Goal: Task Accomplishment & Management: Use online tool/utility

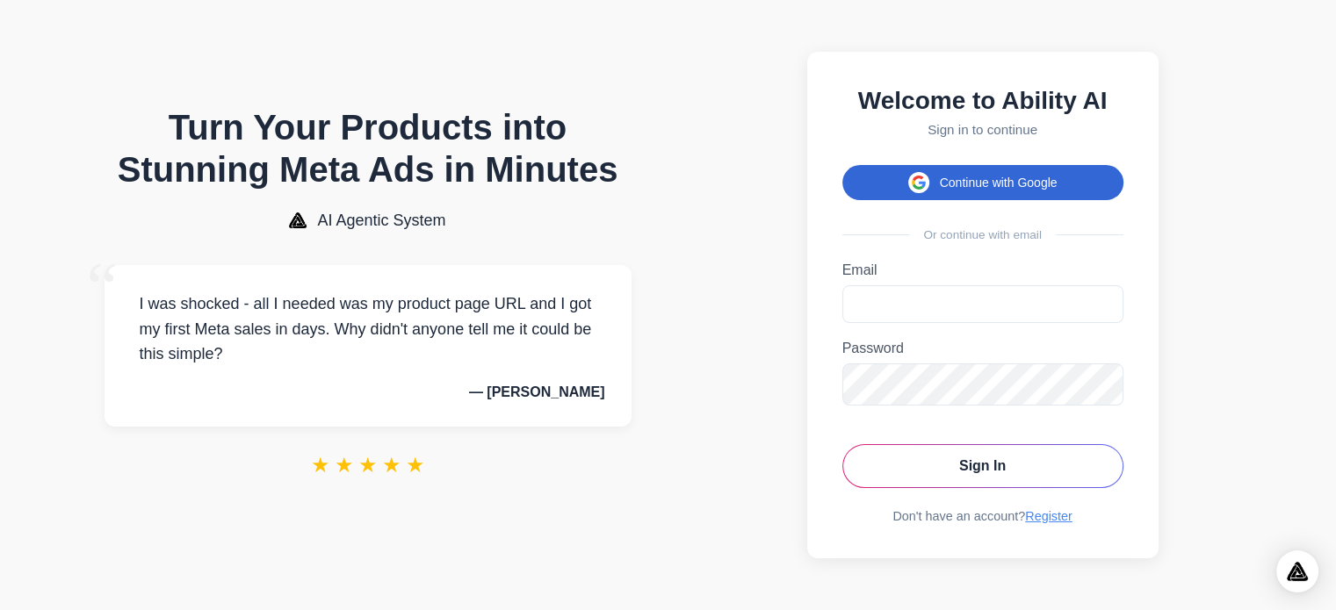
click at [987, 178] on button "Continue with Google" at bounding box center [982, 182] width 281 height 35
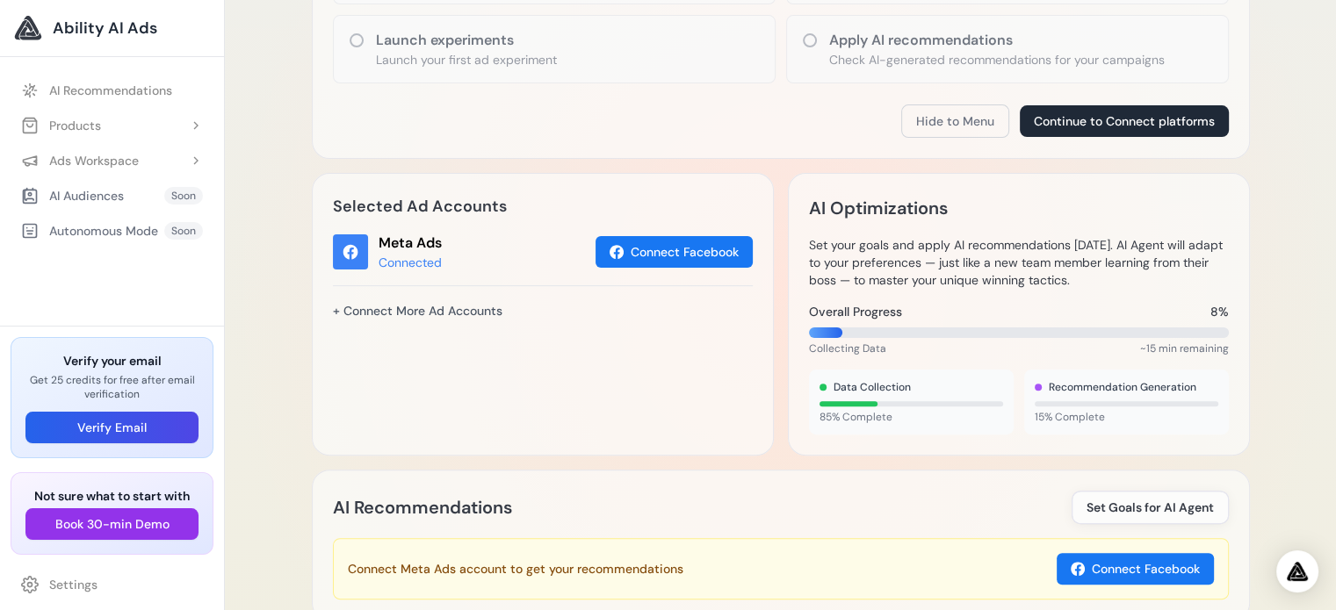
scroll to position [615, 0]
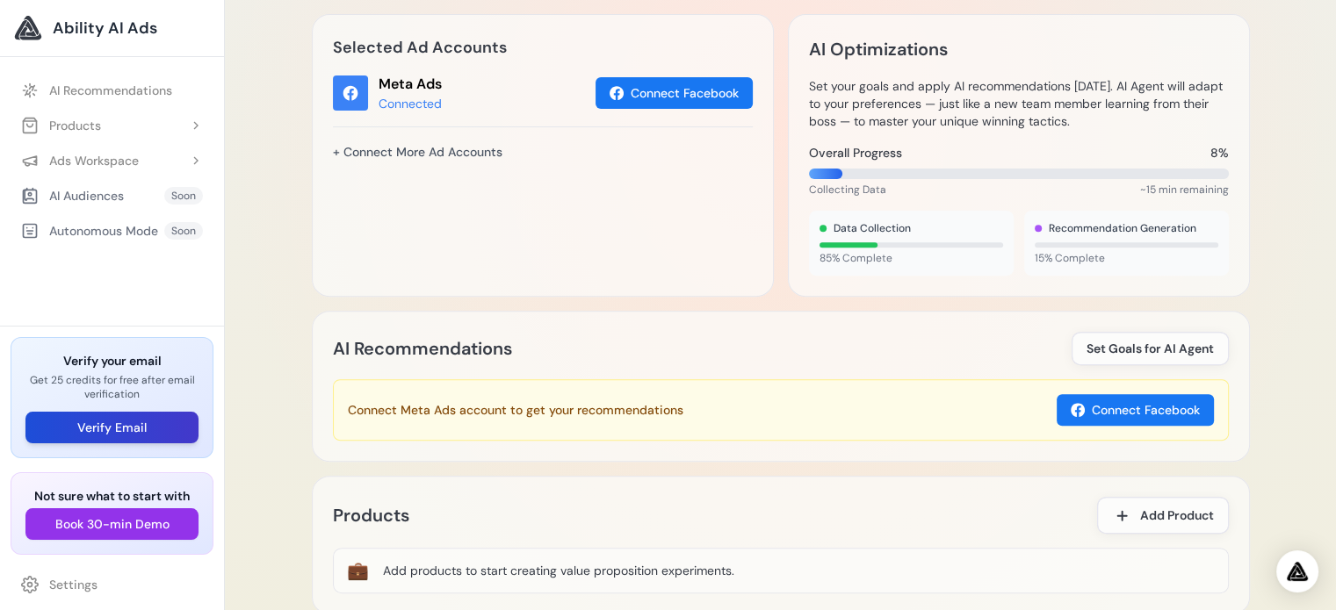
click at [117, 427] on button "Verify Email" at bounding box center [111, 428] width 173 height 32
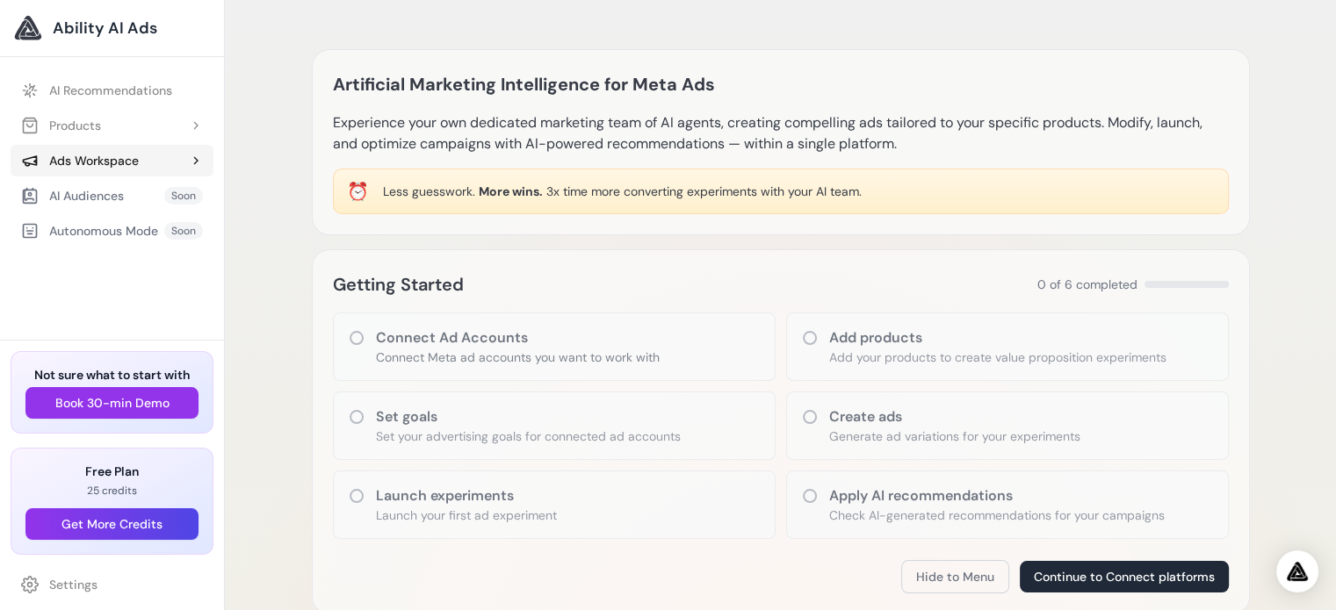
click at [88, 157] on div "Ads Workspace" at bounding box center [80, 161] width 118 height 18
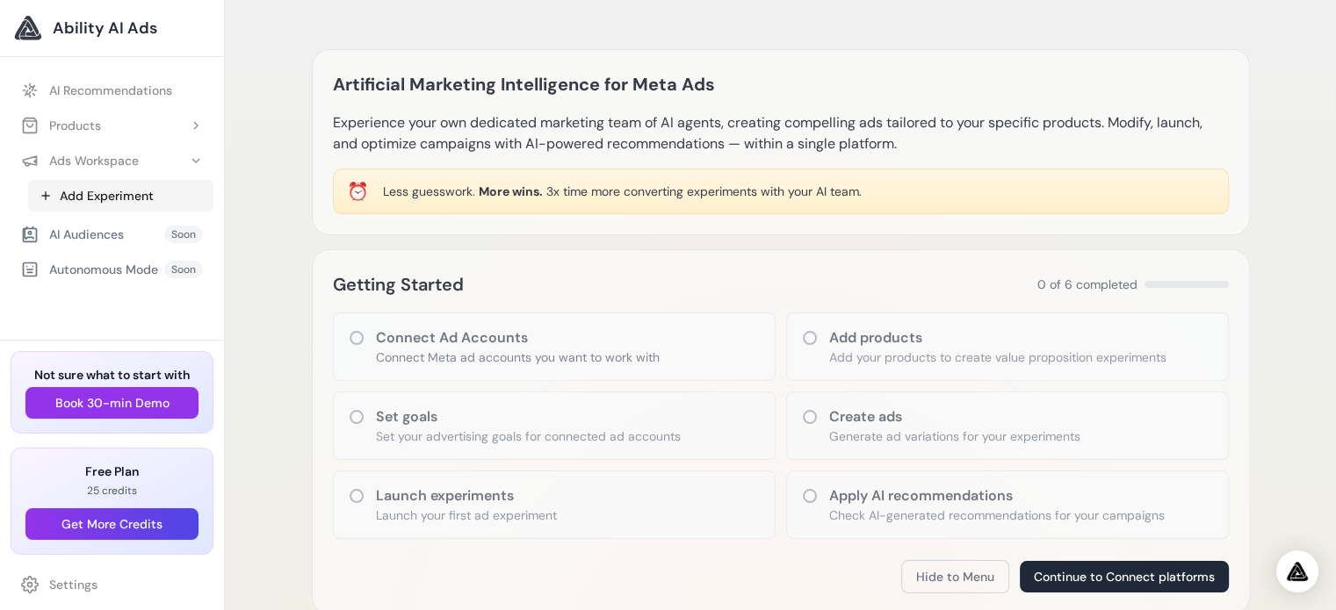
click at [90, 194] on link "Add Experiment" at bounding box center [120, 196] width 185 height 32
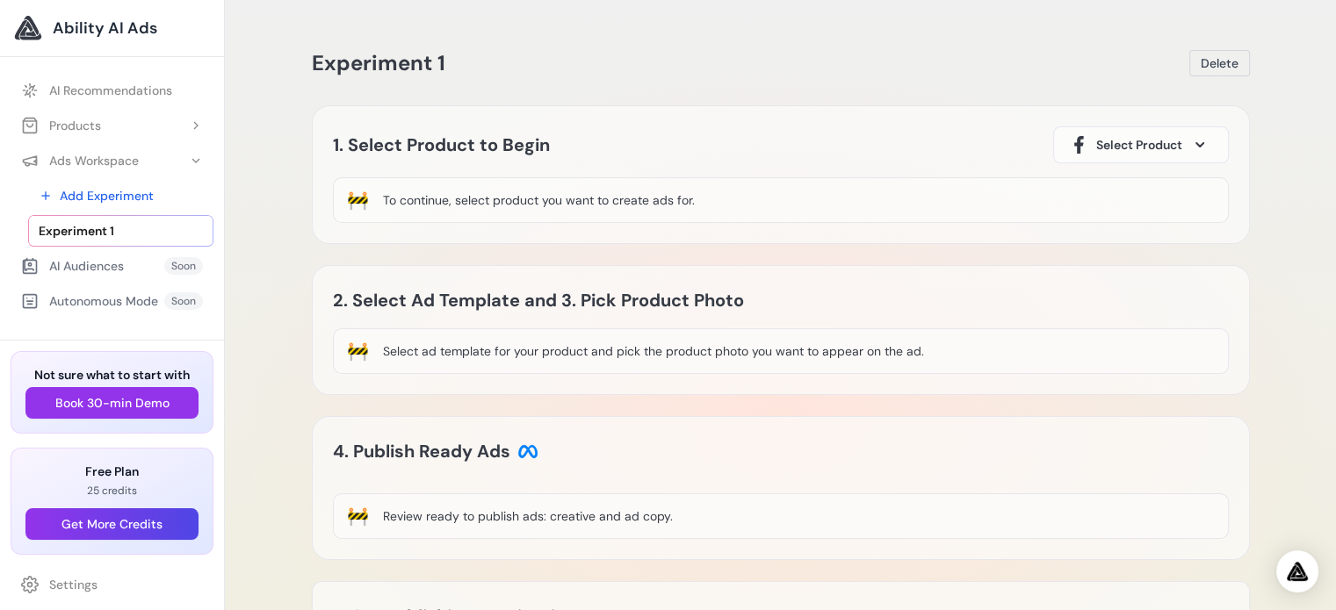
click at [1178, 147] on span "Select Product" at bounding box center [1139, 145] width 86 height 18
click at [1192, 139] on span at bounding box center [1199, 144] width 21 height 21
click at [112, 228] on span "Experiment 1" at bounding box center [77, 231] width 76 height 18
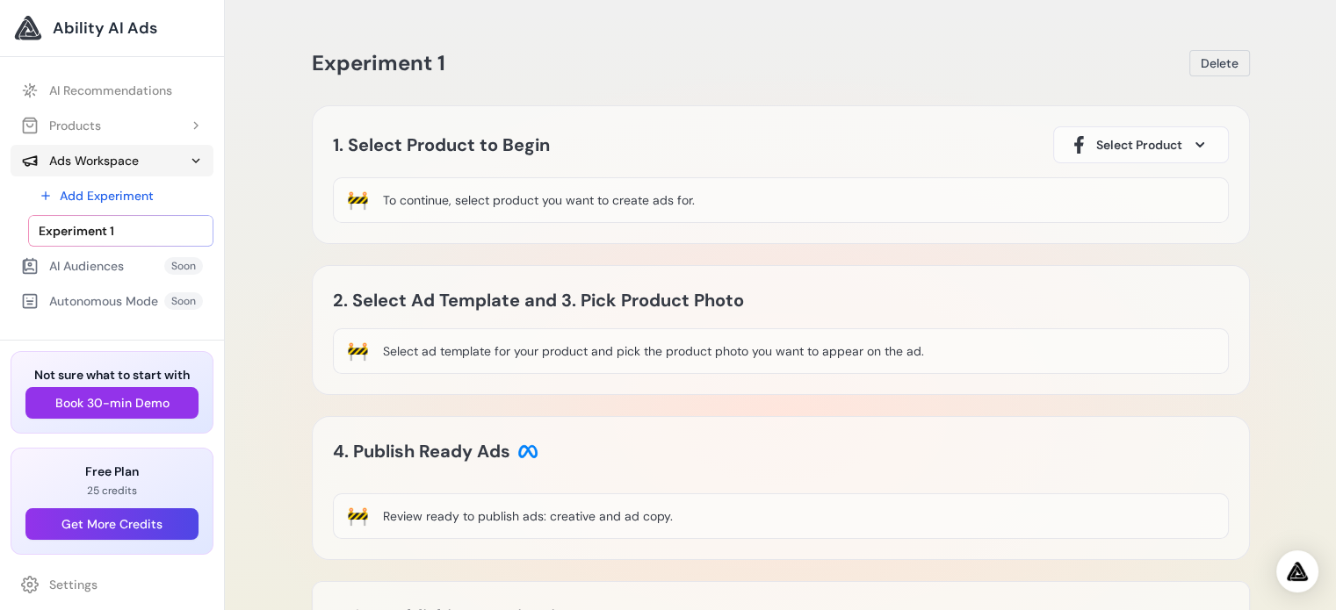
click at [197, 162] on icon at bounding box center [196, 161] width 14 height 14
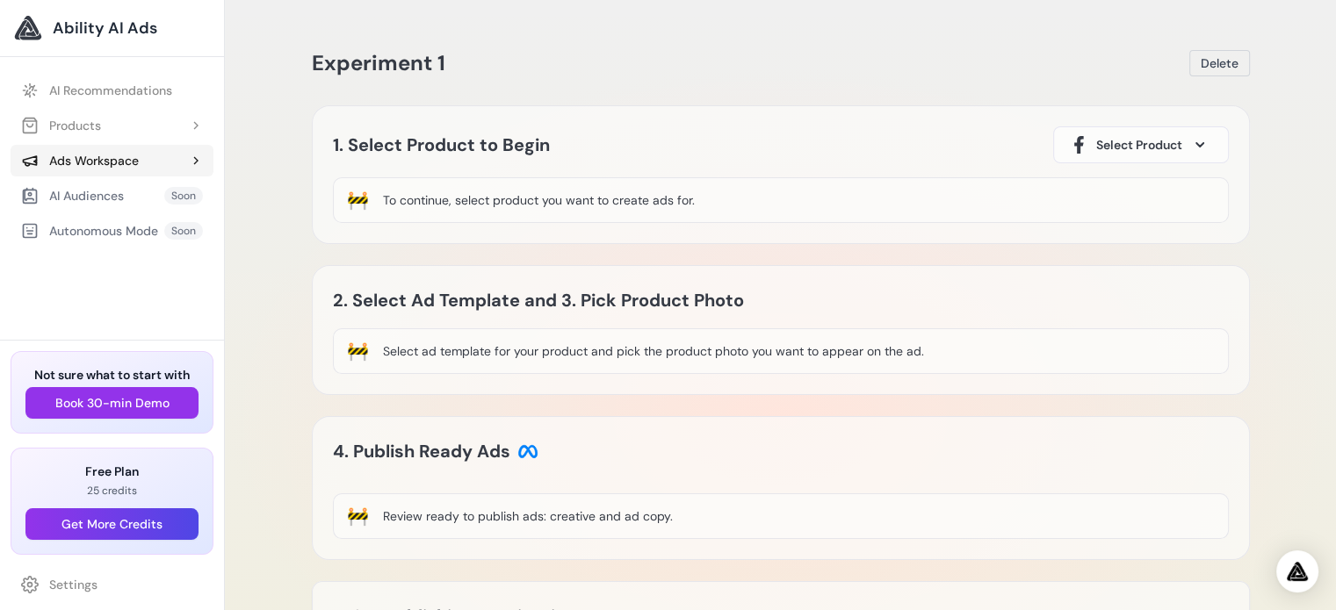
click at [197, 162] on icon at bounding box center [196, 161] width 14 height 14
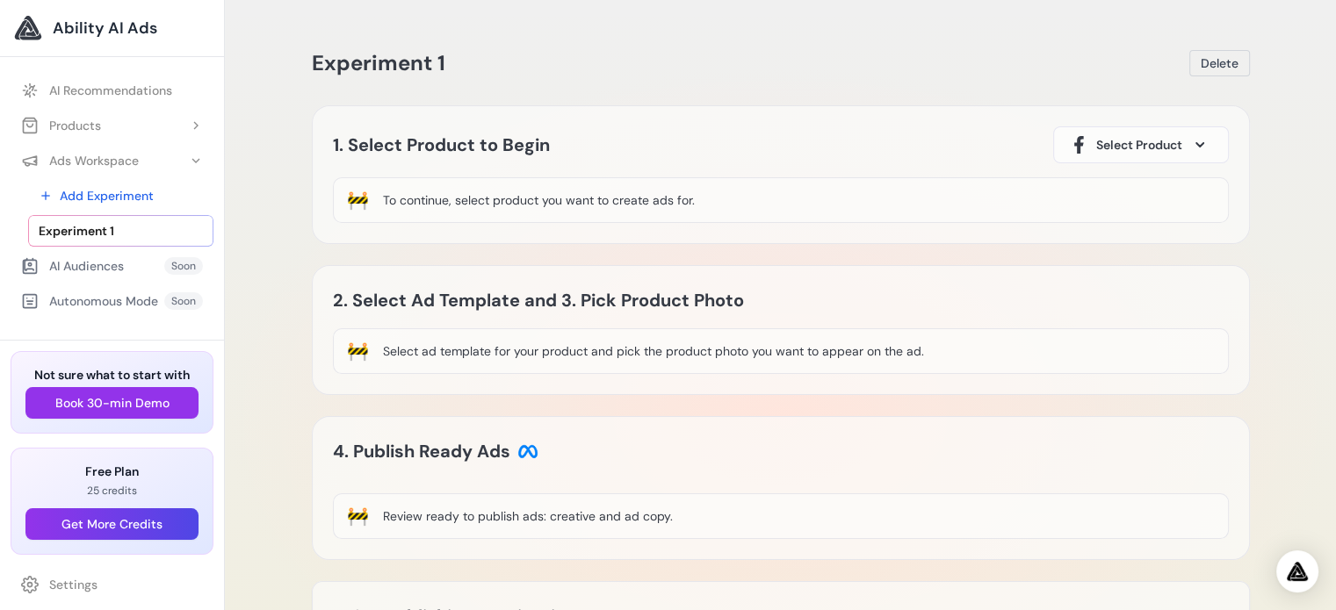
click at [1191, 143] on span at bounding box center [1199, 144] width 21 height 21
click at [1191, 142] on span at bounding box center [1199, 144] width 21 height 21
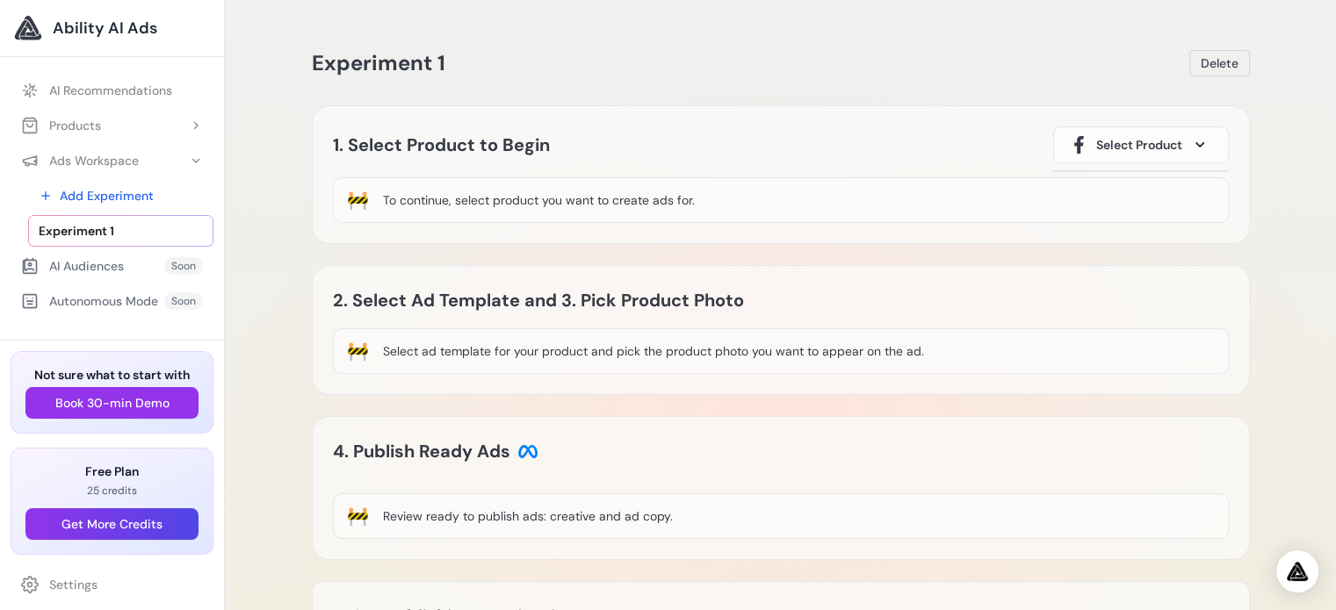
click at [1191, 142] on span at bounding box center [1199, 144] width 21 height 21
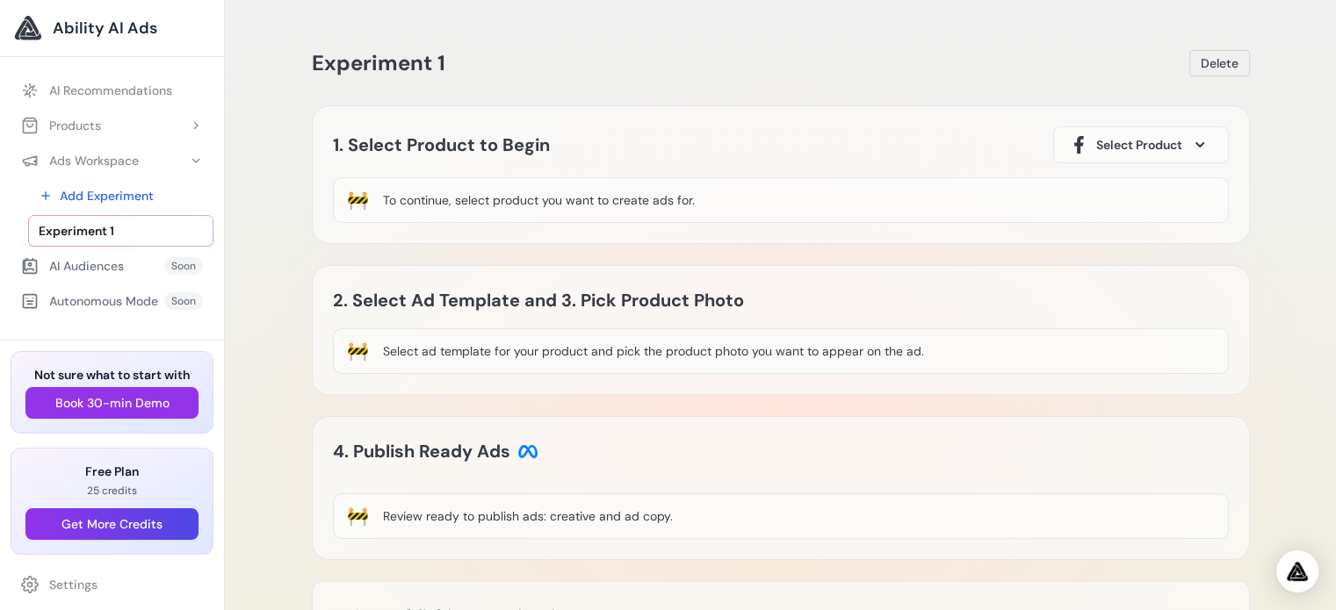
click at [439, 205] on div "To continue, select product you want to create ads for." at bounding box center [539, 200] width 312 height 18
click at [439, 200] on div "To continue, select product you want to create ads for." at bounding box center [539, 200] width 312 height 18
click at [439, 199] on div "To continue, select product you want to create ads for." at bounding box center [539, 200] width 312 height 18
click at [439, 198] on div "To continue, select product you want to create ads for." at bounding box center [539, 200] width 312 height 18
click at [473, 140] on h2 "1. Select Product to Begin" at bounding box center [441, 145] width 217 height 28
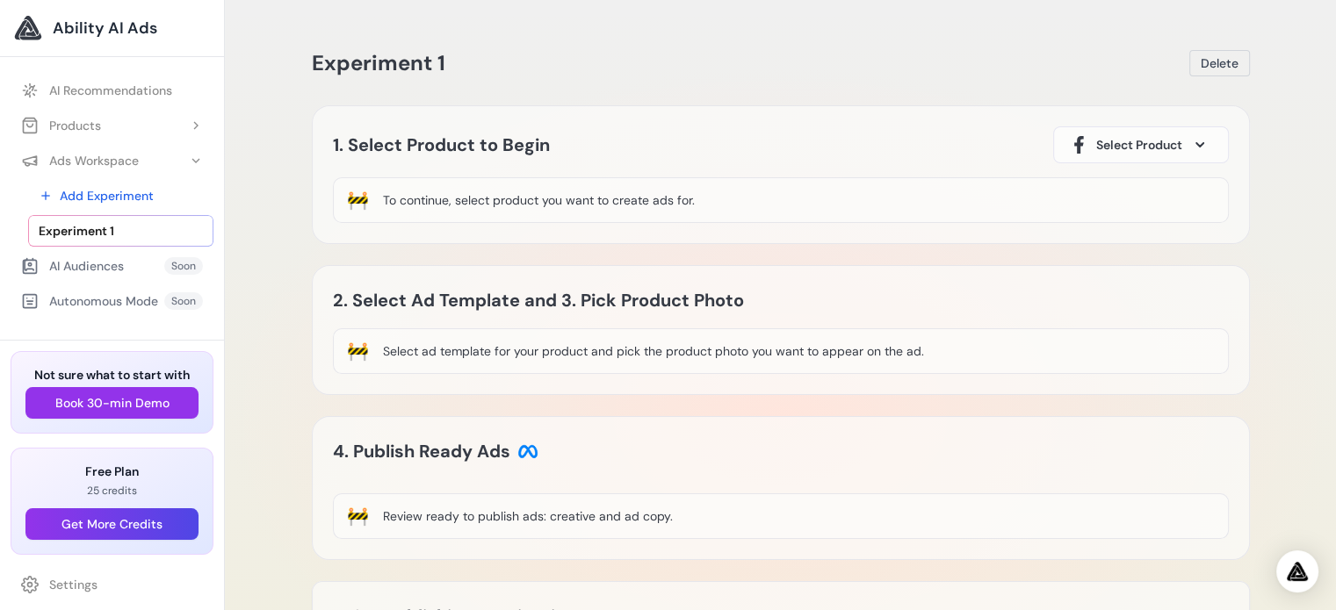
click at [879, 52] on div "Experiment 1 Delete" at bounding box center [781, 63] width 938 height 28
click at [77, 120] on div "Products" at bounding box center [61, 126] width 80 height 18
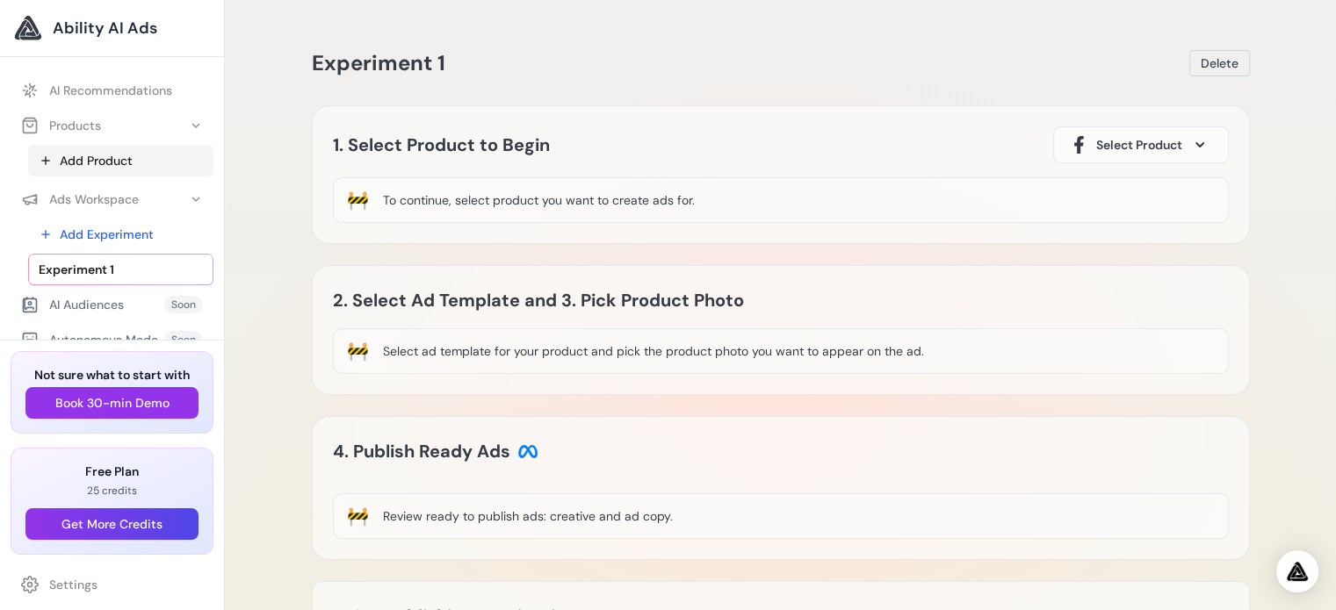
click at [102, 157] on link "Add Product" at bounding box center [120, 161] width 185 height 32
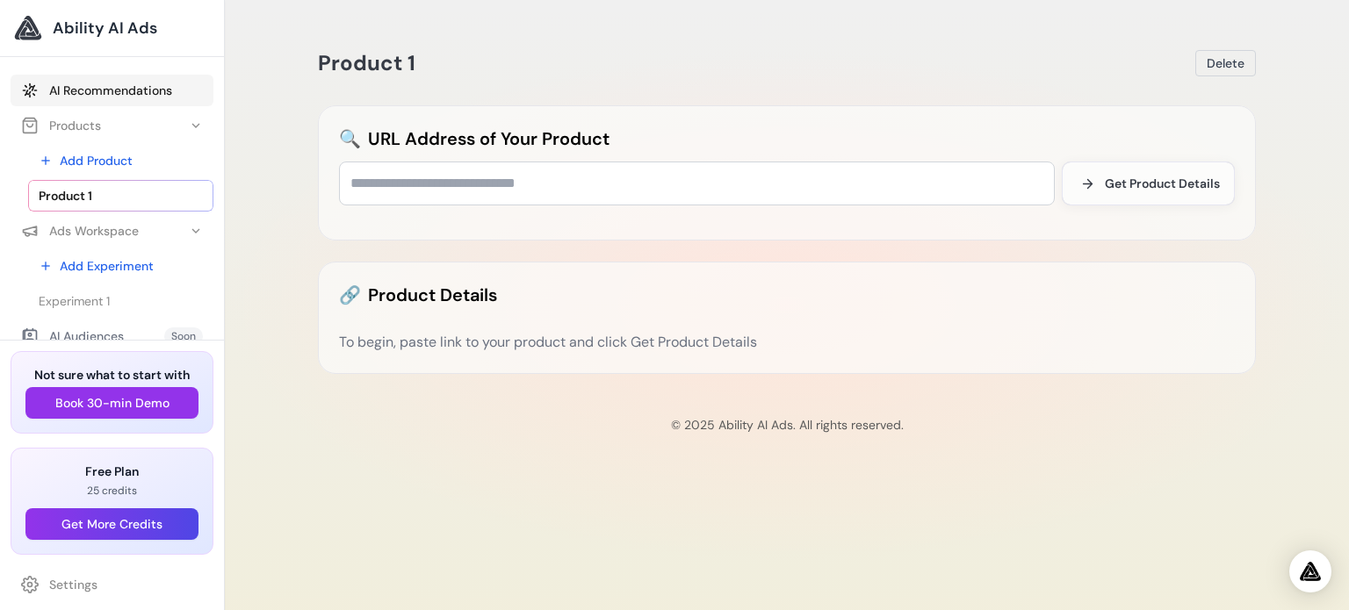
click at [91, 90] on link "AI Recommendations" at bounding box center [112, 91] width 203 height 32
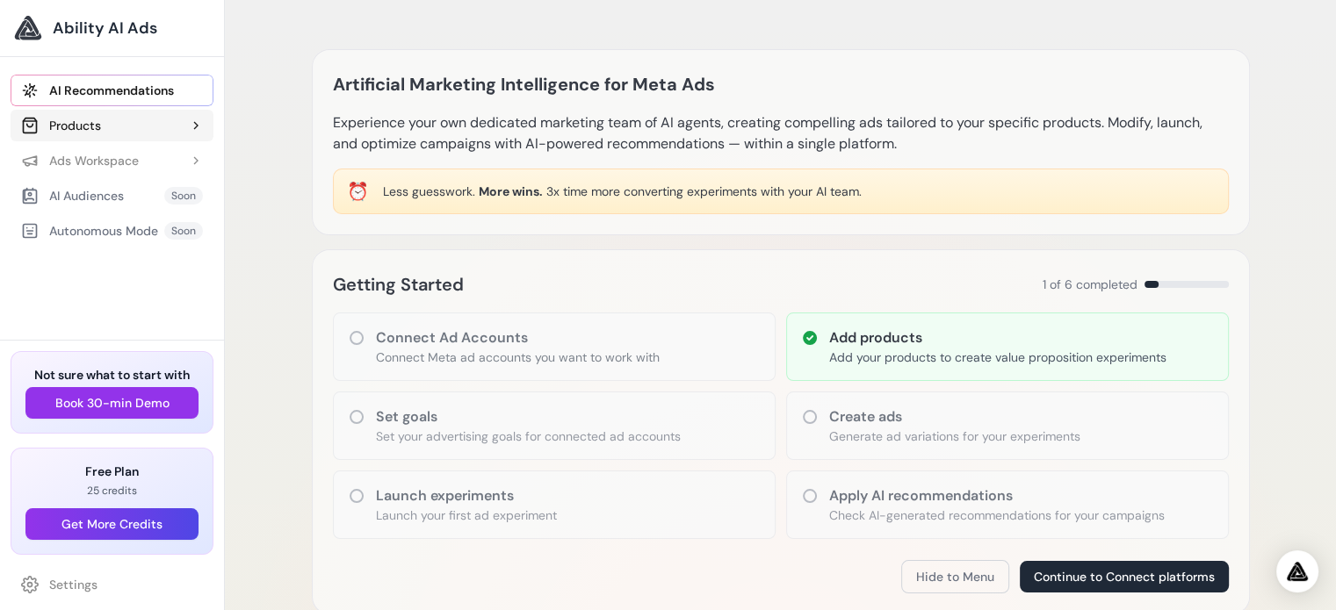
click at [83, 122] on div "Products" at bounding box center [61, 126] width 80 height 18
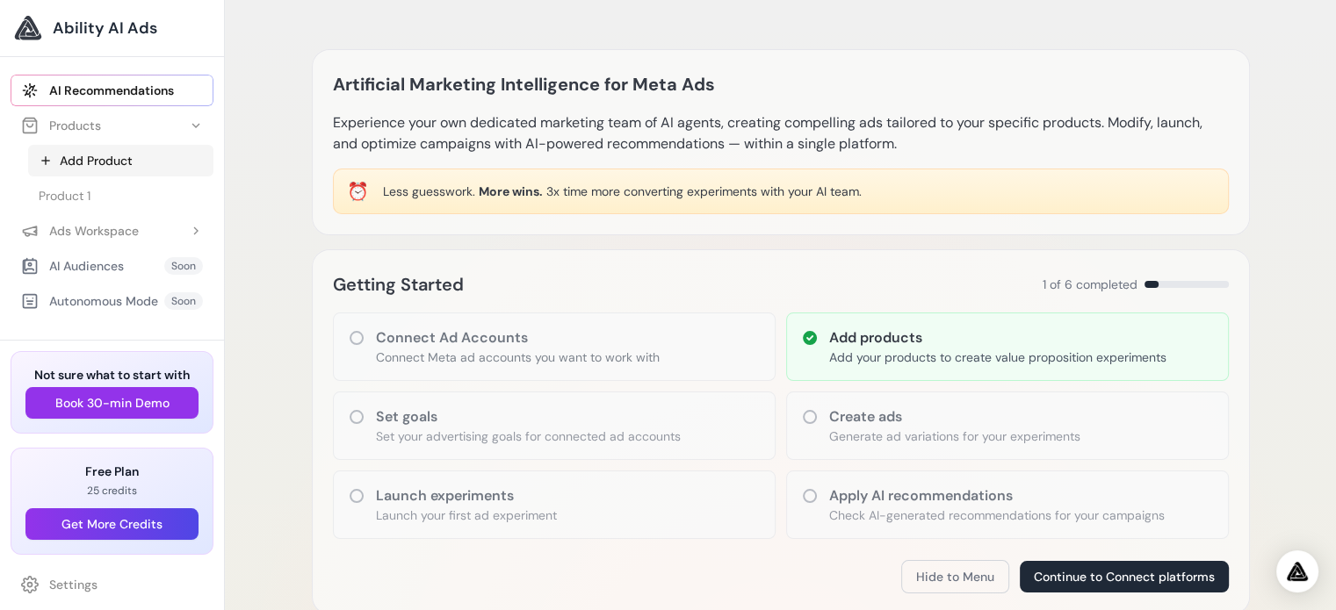
click at [83, 157] on link "Add Product" at bounding box center [120, 161] width 185 height 32
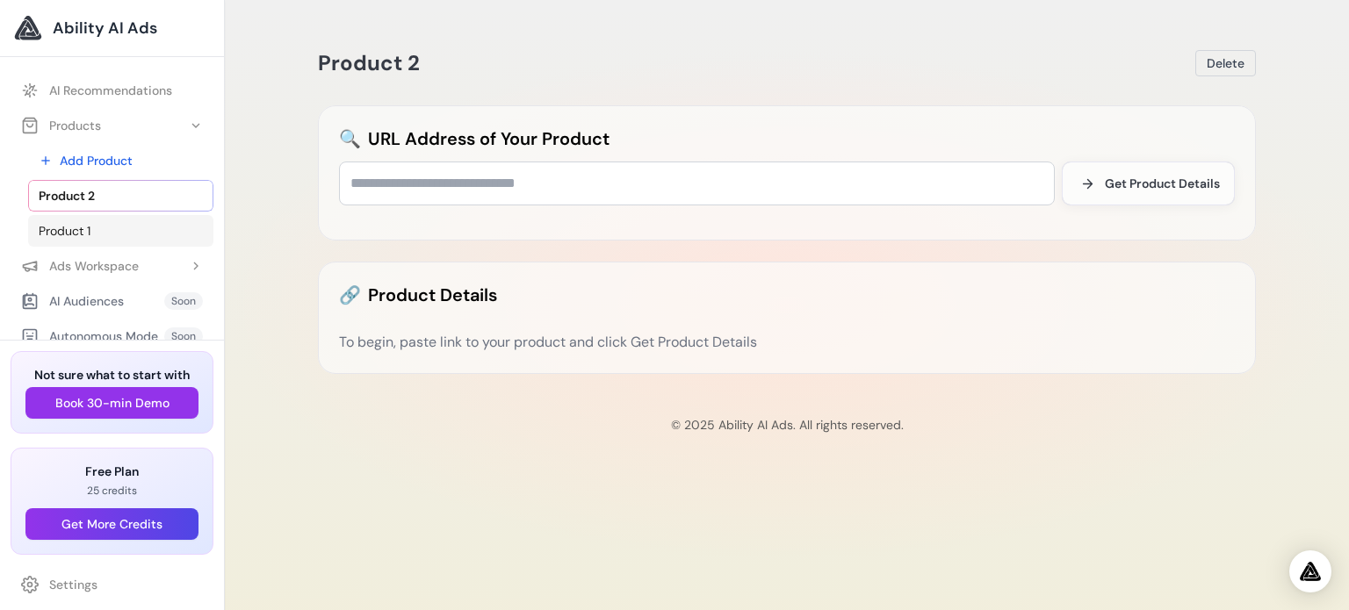
click at [63, 227] on span "Product 1" at bounding box center [65, 231] width 52 height 18
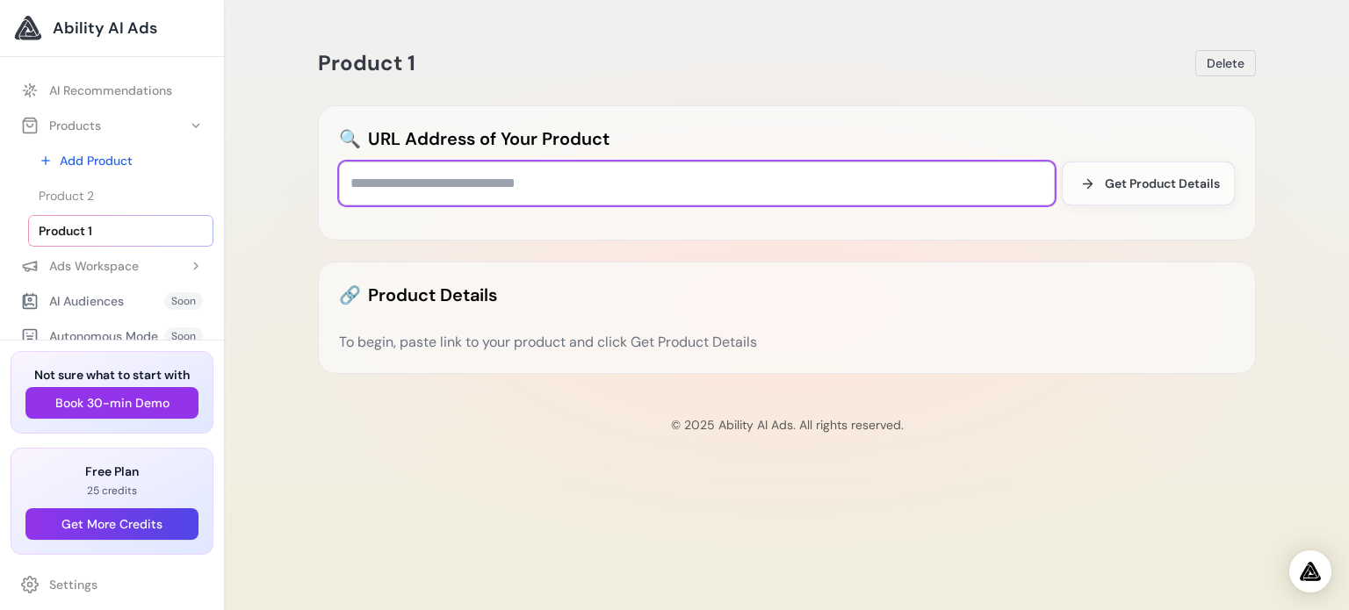
click at [443, 177] on input "text" at bounding box center [697, 184] width 716 height 44
paste input "**********"
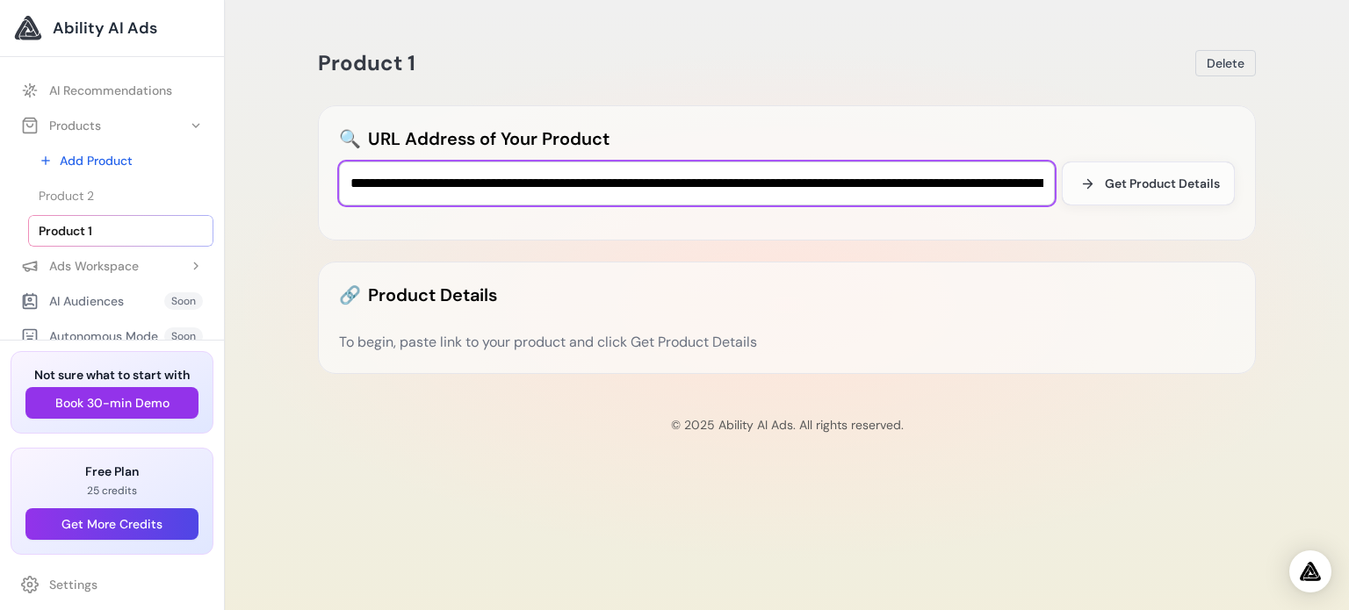
scroll to position [0, 1678]
type input "**********"
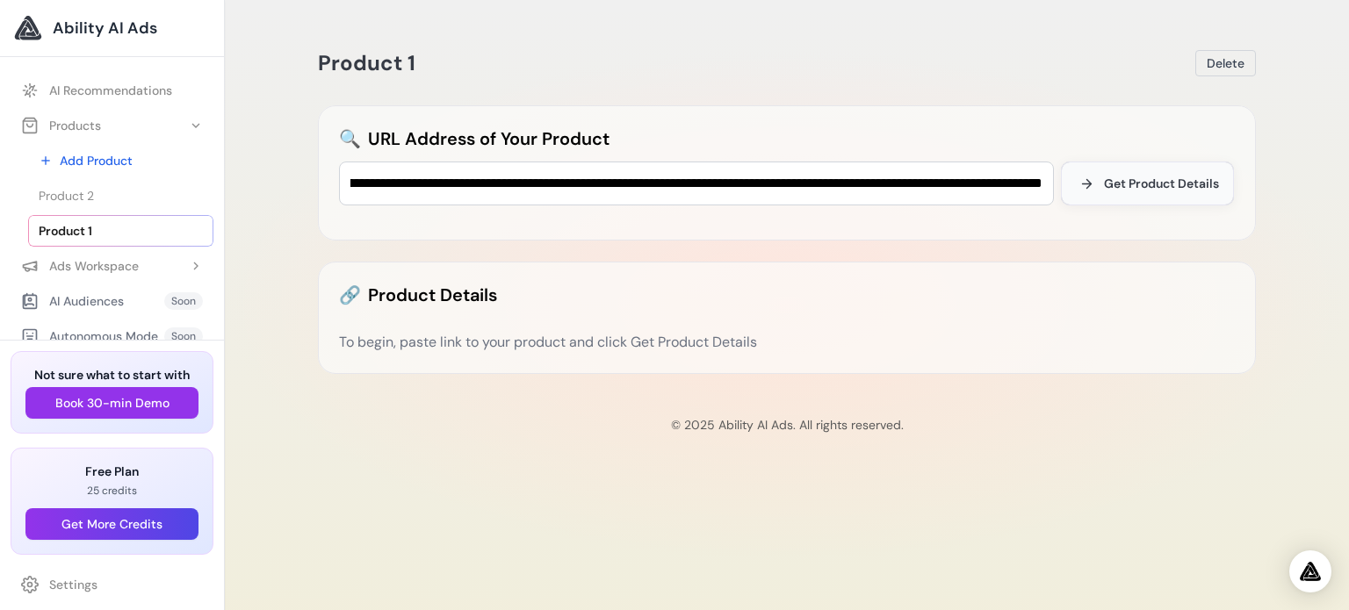
click at [1185, 183] on span "Get Product Details" at bounding box center [1161, 184] width 115 height 18
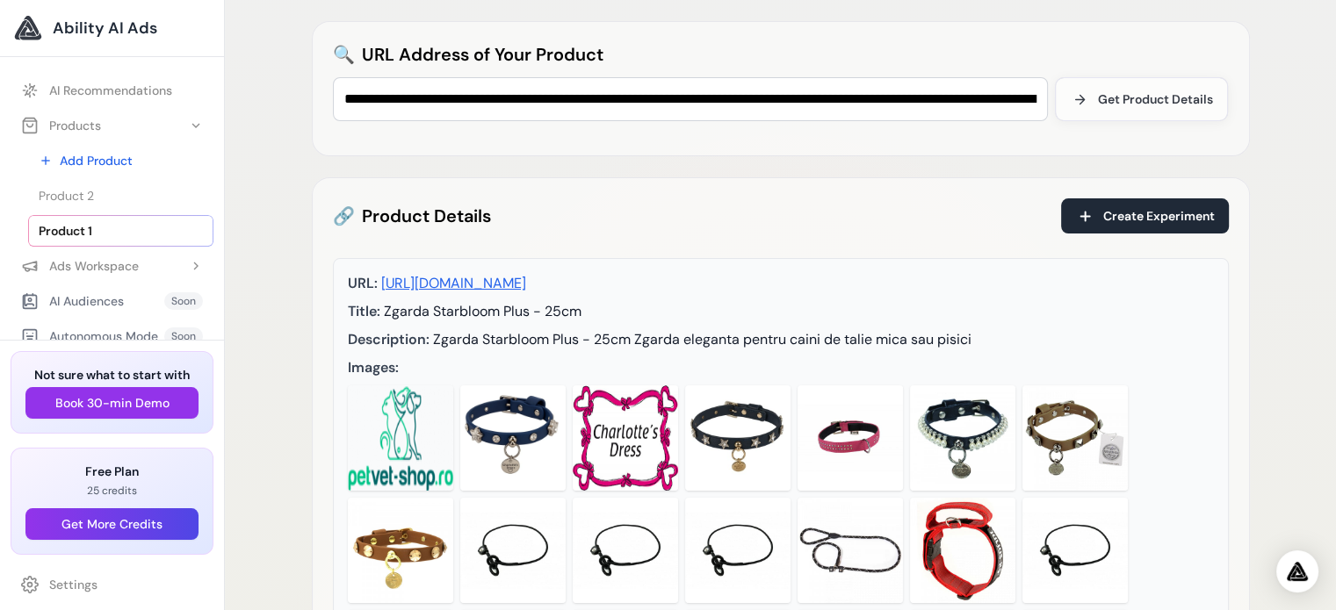
scroll to position [0, 0]
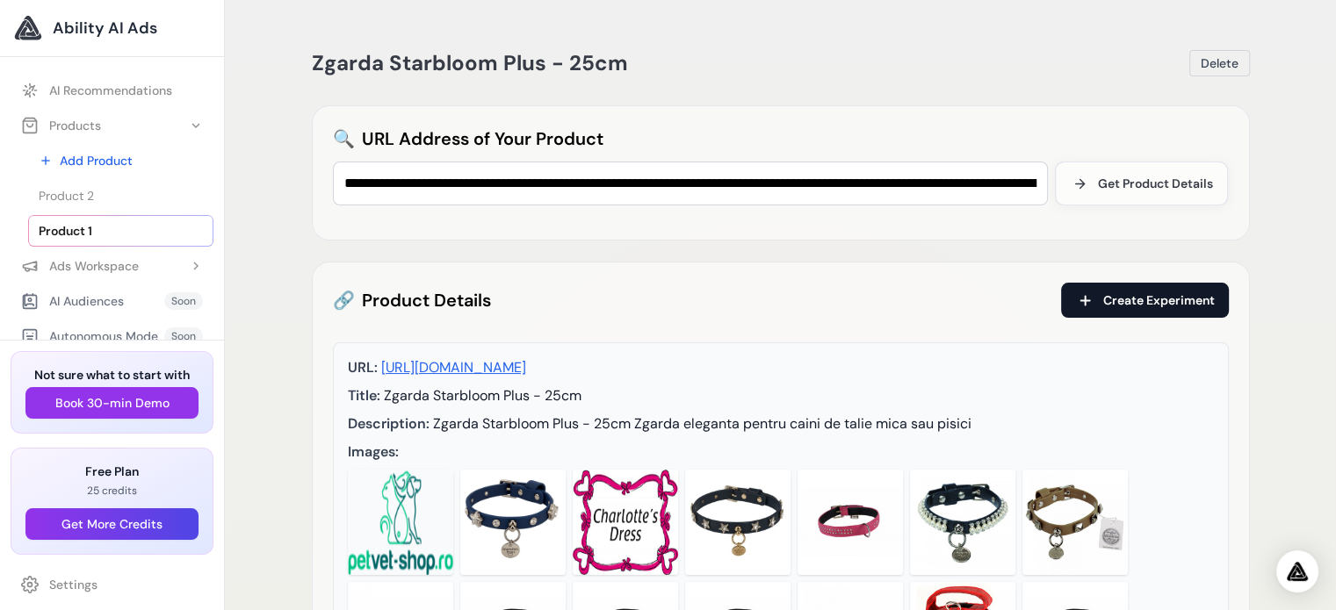
click at [1145, 299] on span "Create Experiment" at bounding box center [1159, 301] width 112 height 18
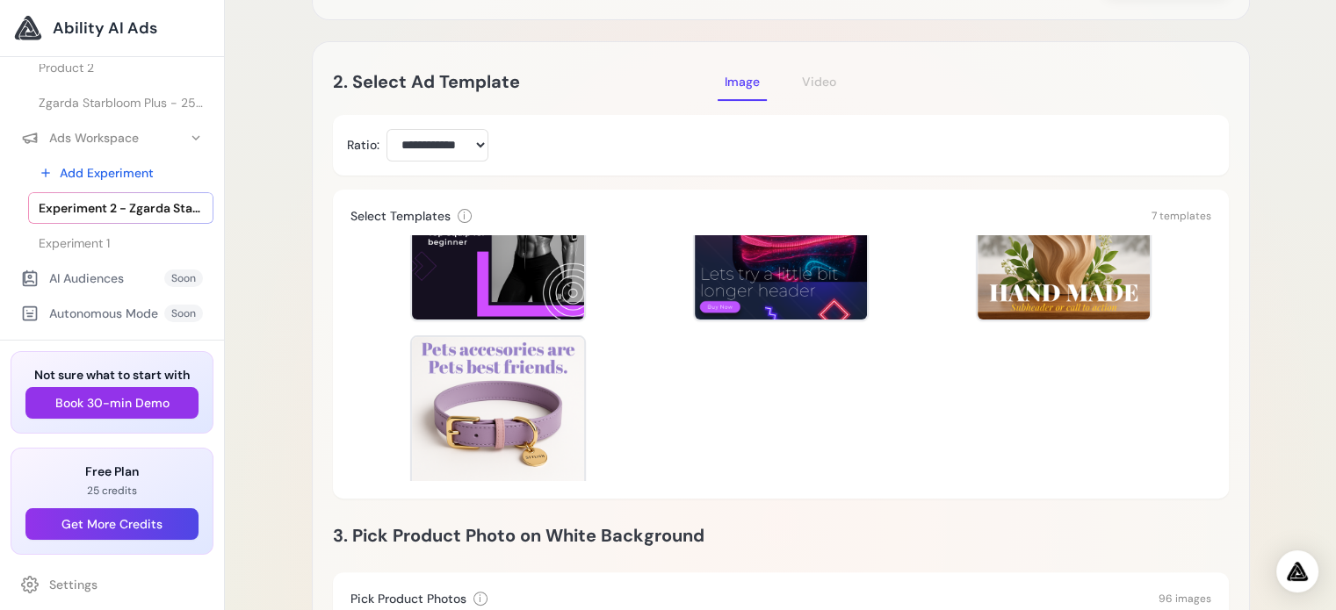
scroll to position [335, 0]
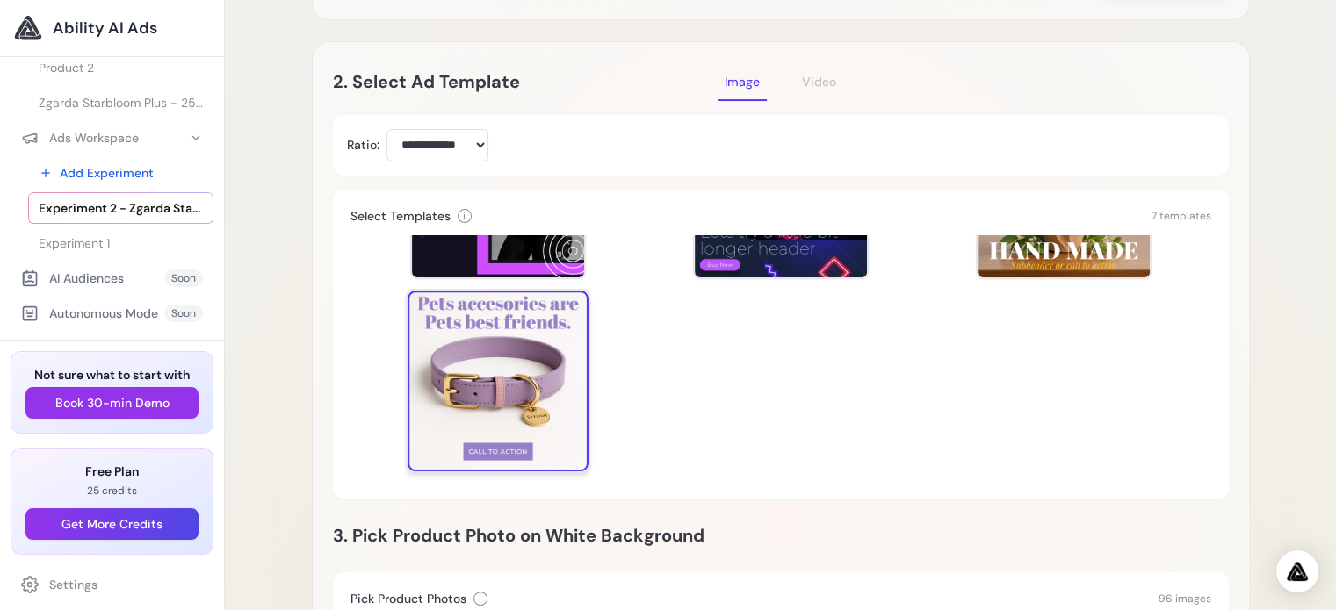
click at [509, 368] on div at bounding box center [497, 381] width 181 height 181
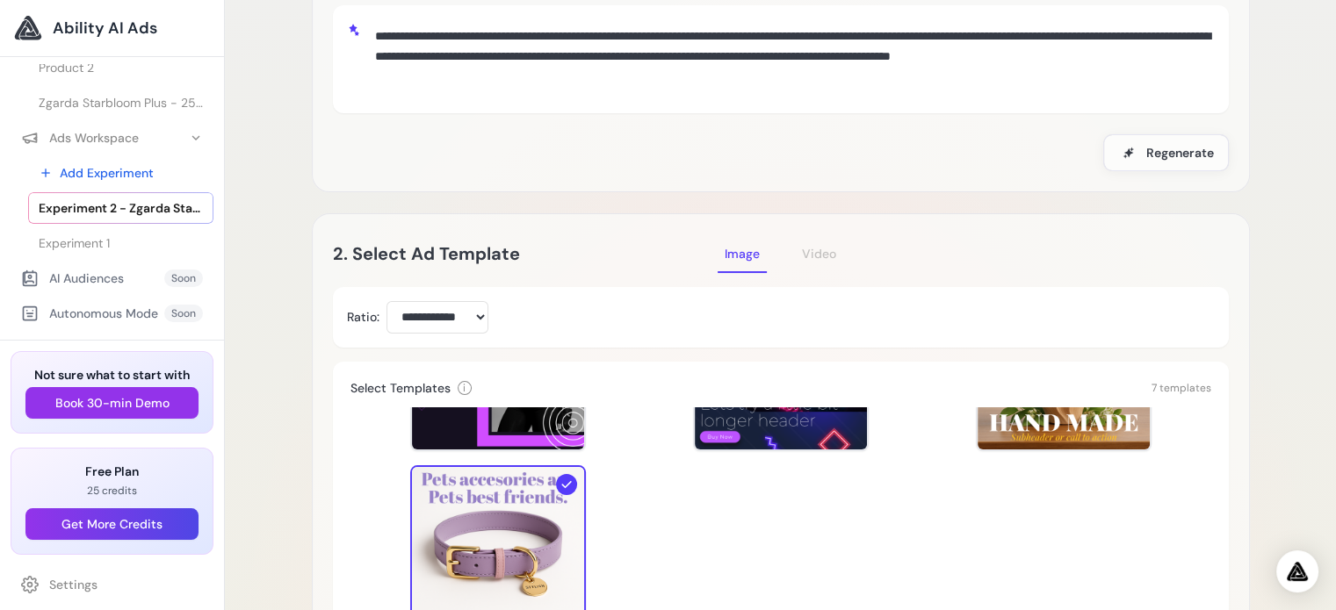
scroll to position [0, 0]
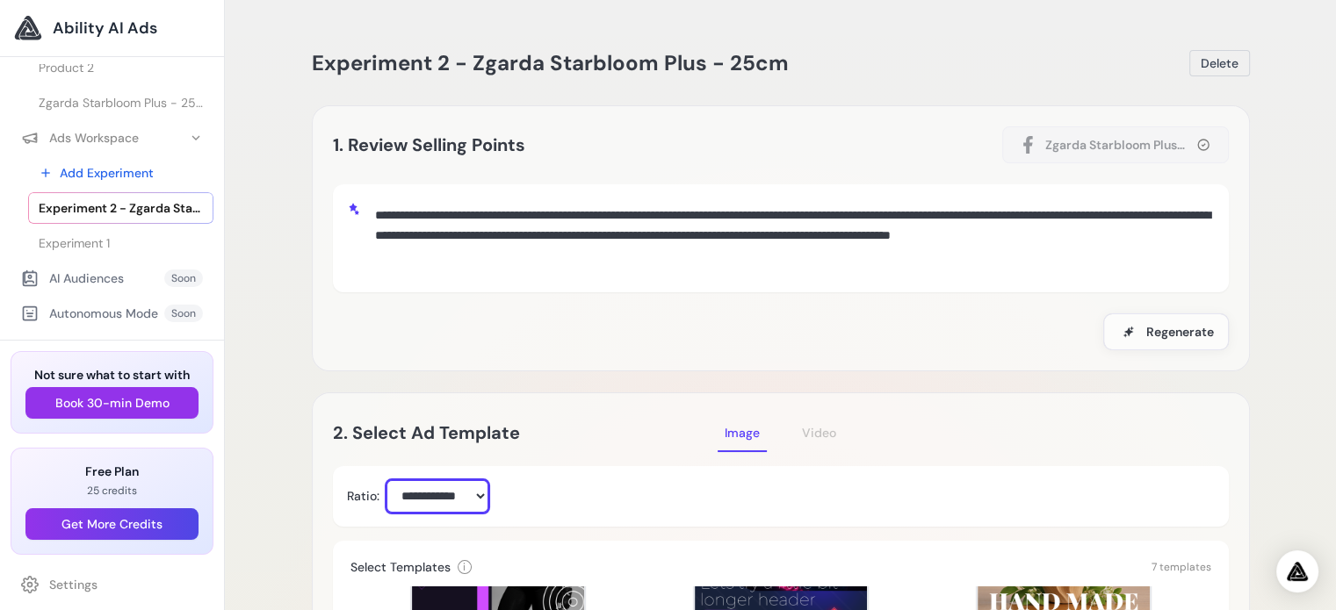
click at [463, 499] on select "**********" at bounding box center [437, 496] width 103 height 32
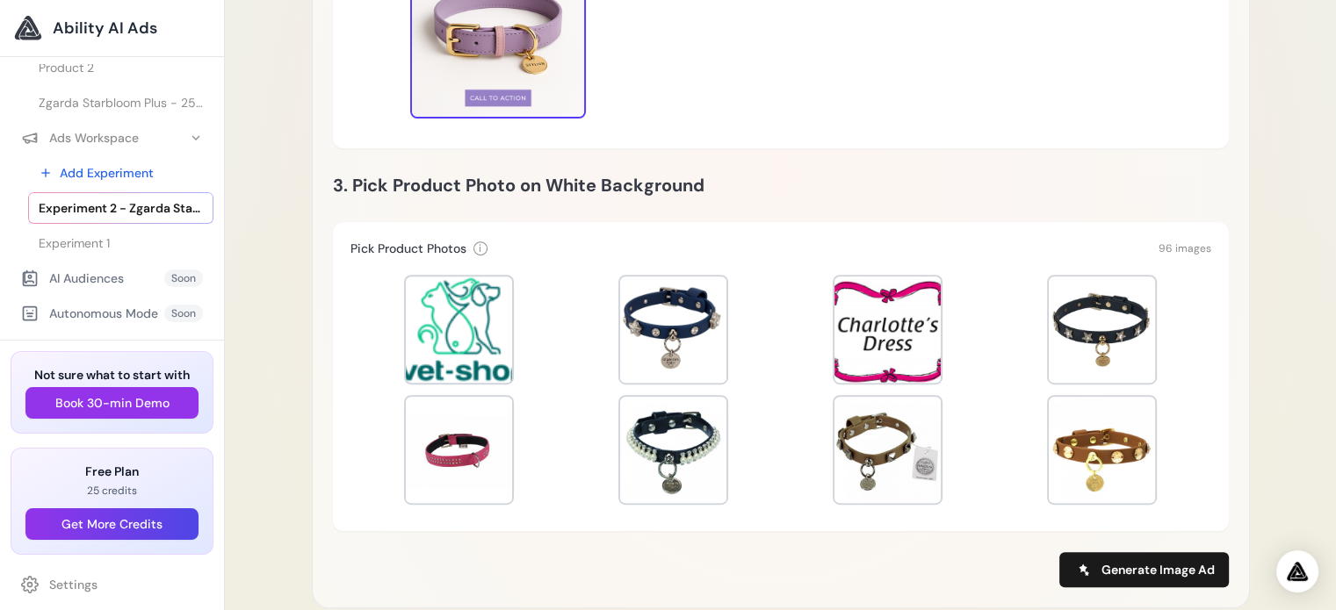
scroll to position [703, 0]
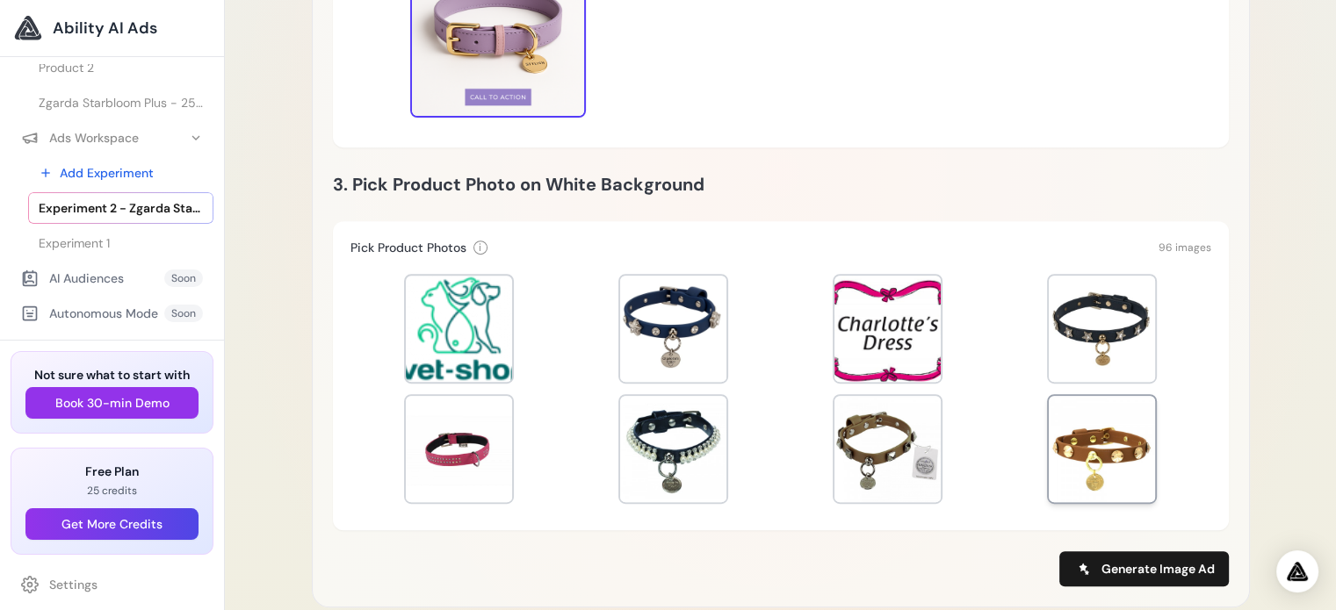
click at [1087, 444] on div at bounding box center [1102, 449] width 106 height 106
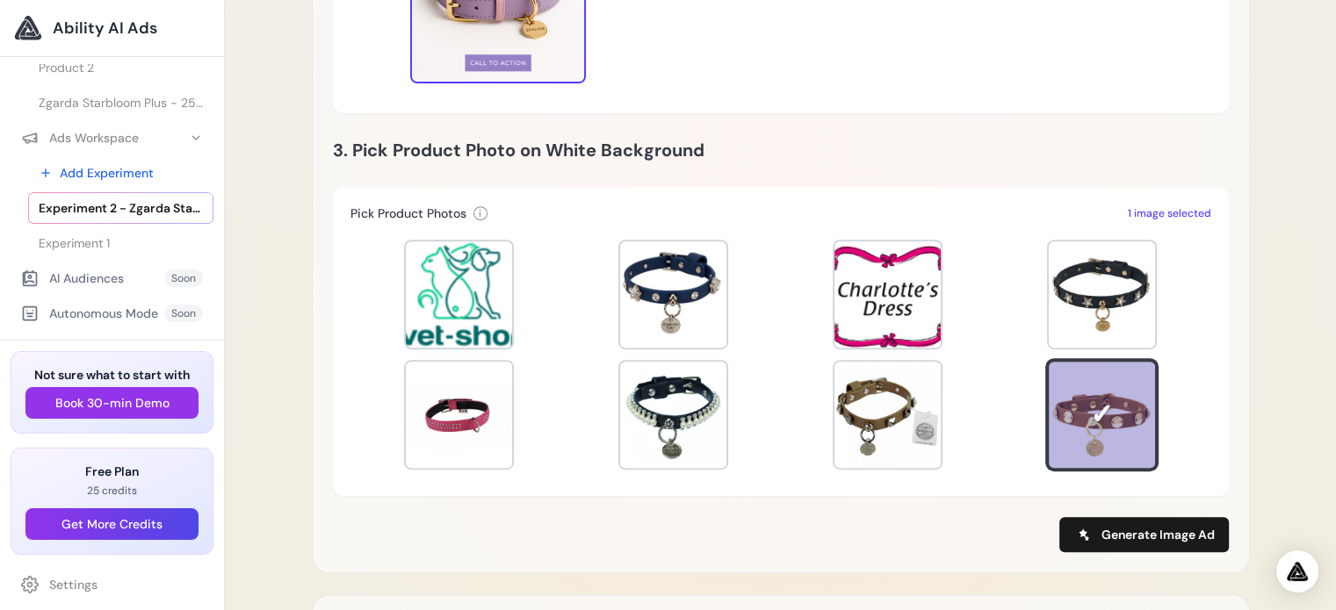
scroll to position [878, 0]
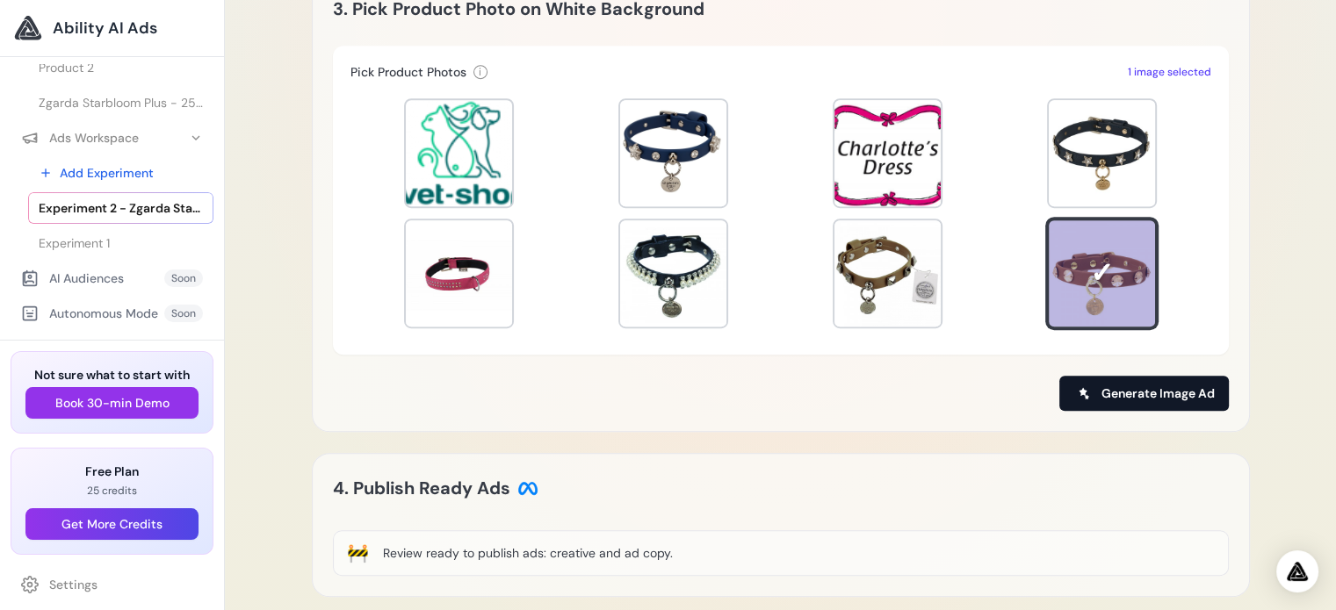
click at [1171, 393] on span "Generate Image Ad" at bounding box center [1157, 394] width 113 height 18
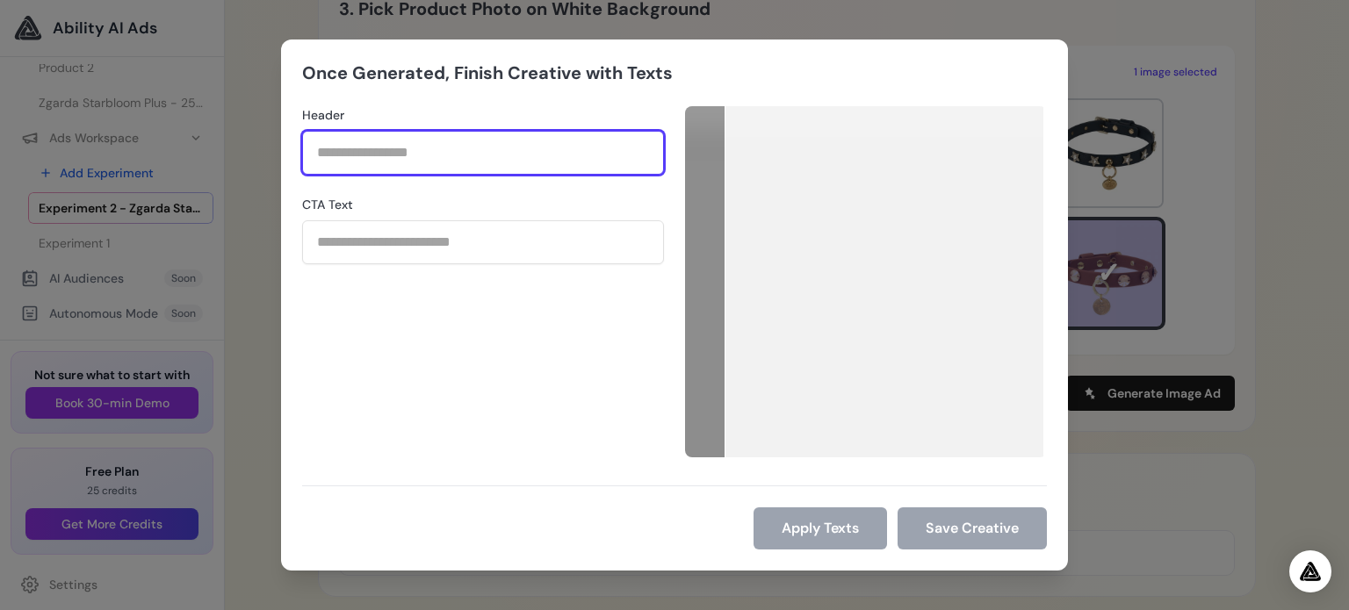
click at [430, 152] on input "Header" at bounding box center [483, 153] width 362 height 44
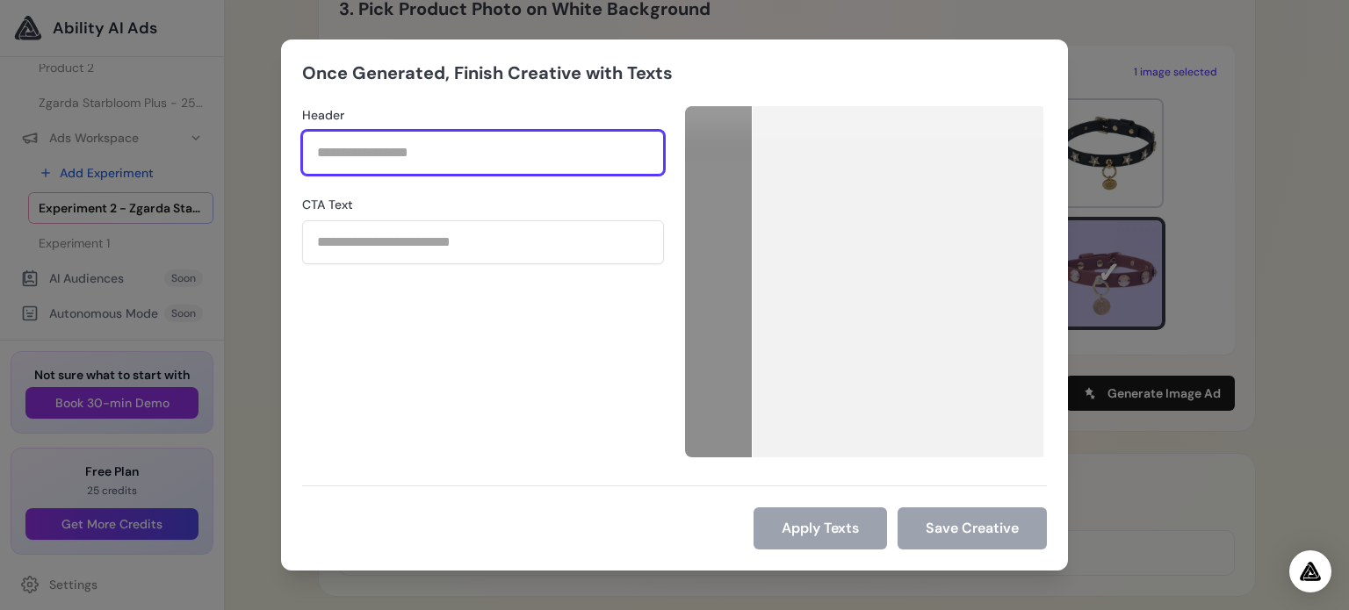
click at [429, 156] on input "Header" at bounding box center [483, 153] width 362 height 44
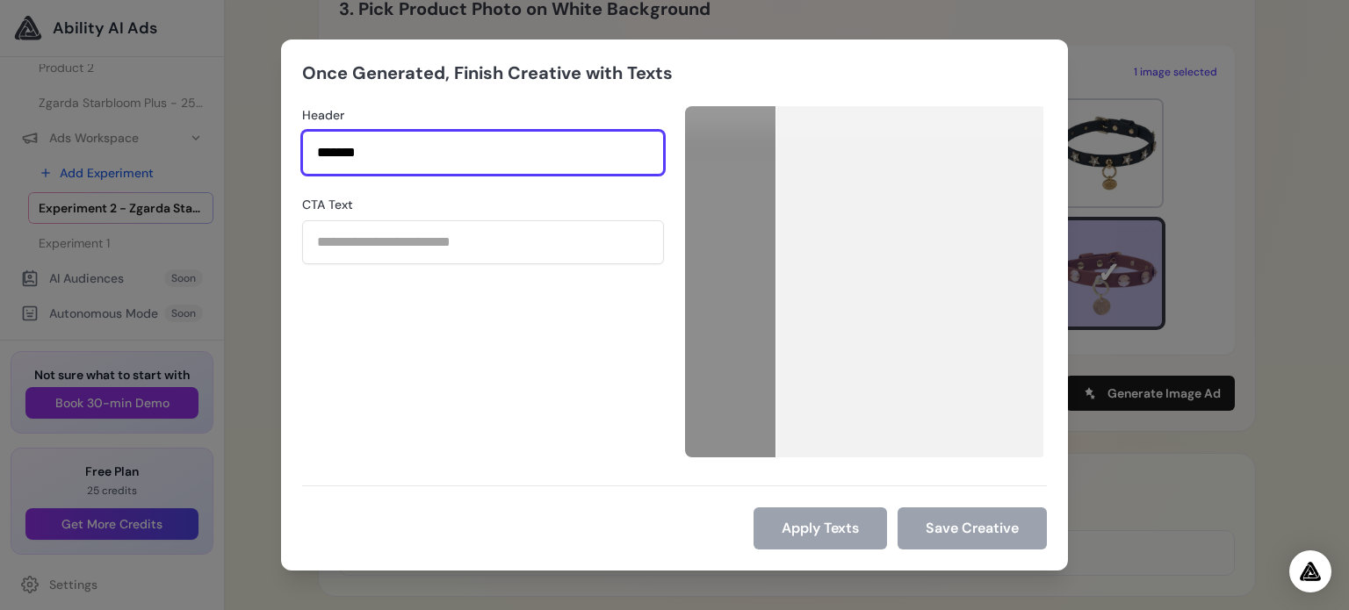
type input "******"
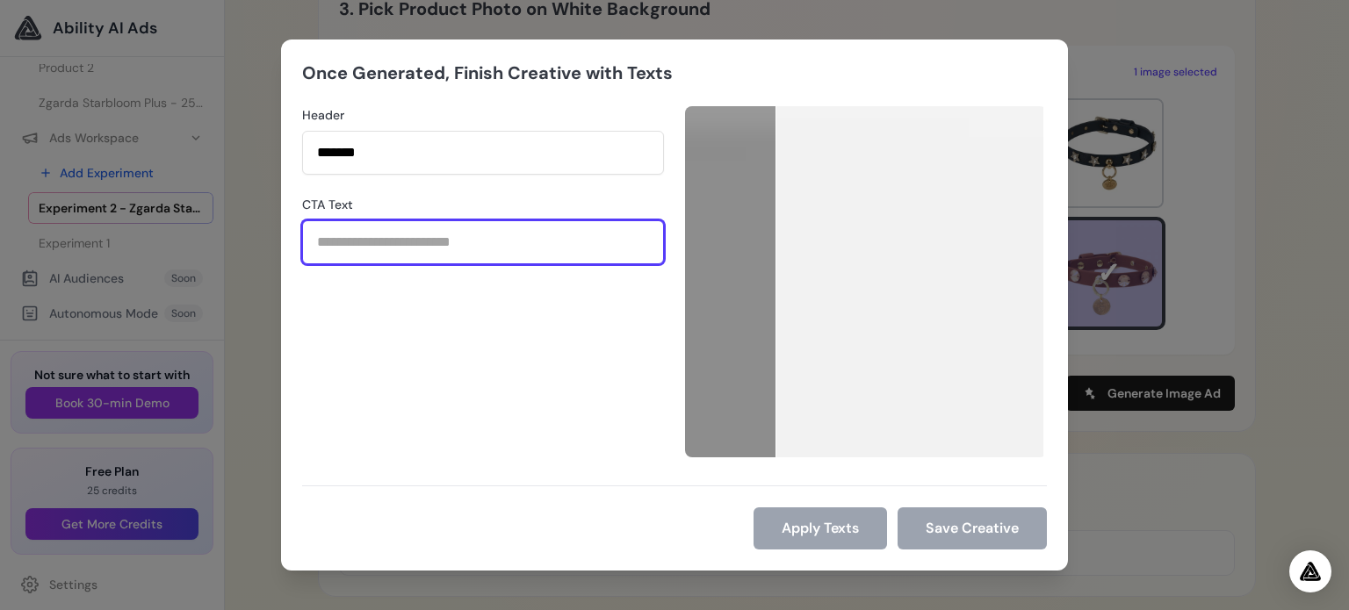
click at [374, 242] on input "CTA Text" at bounding box center [483, 242] width 362 height 44
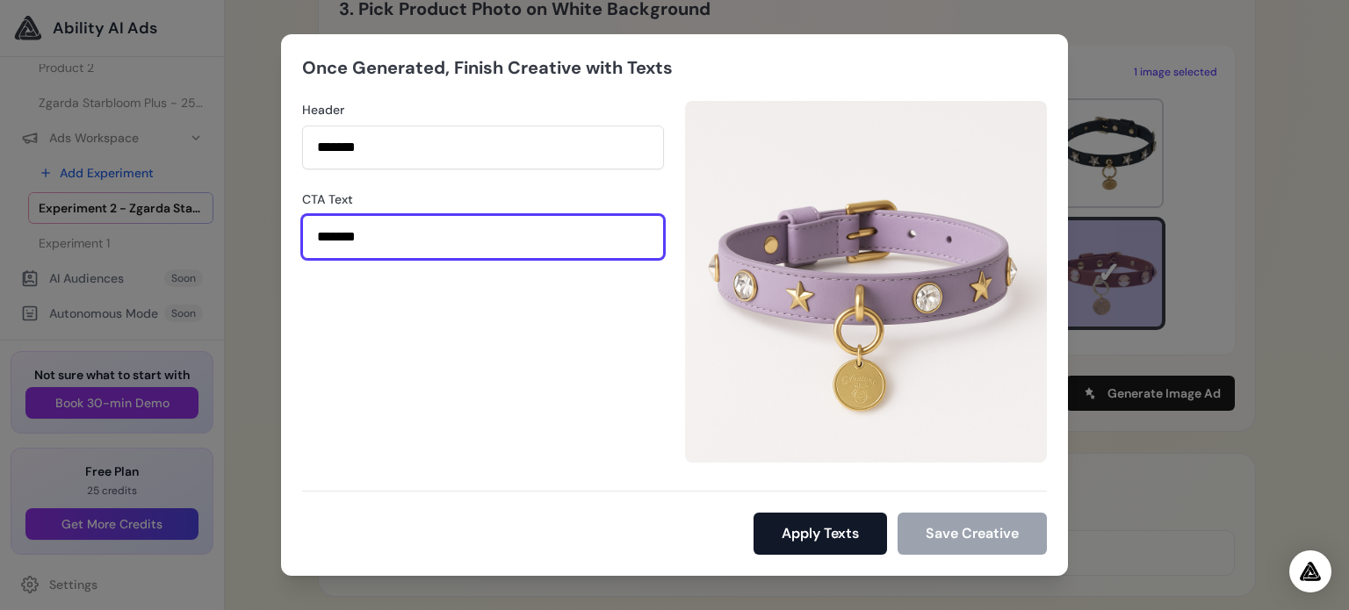
type input "*******"
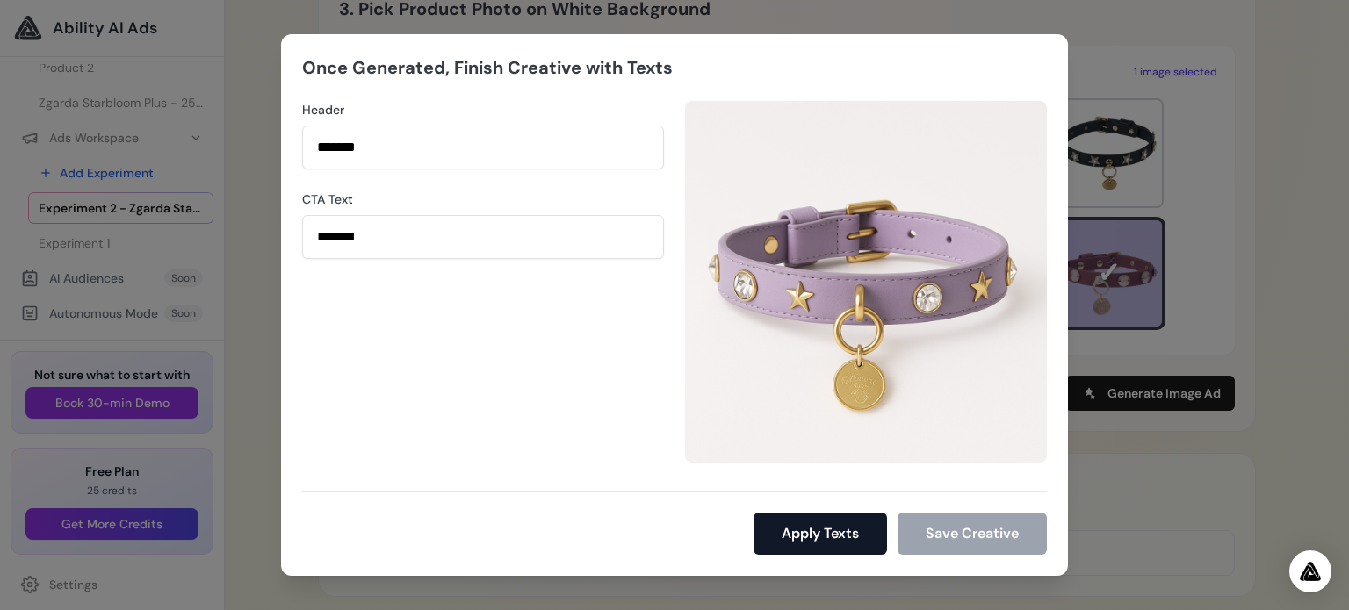
click at [825, 535] on button "Apply Texts" at bounding box center [819, 534] width 133 height 42
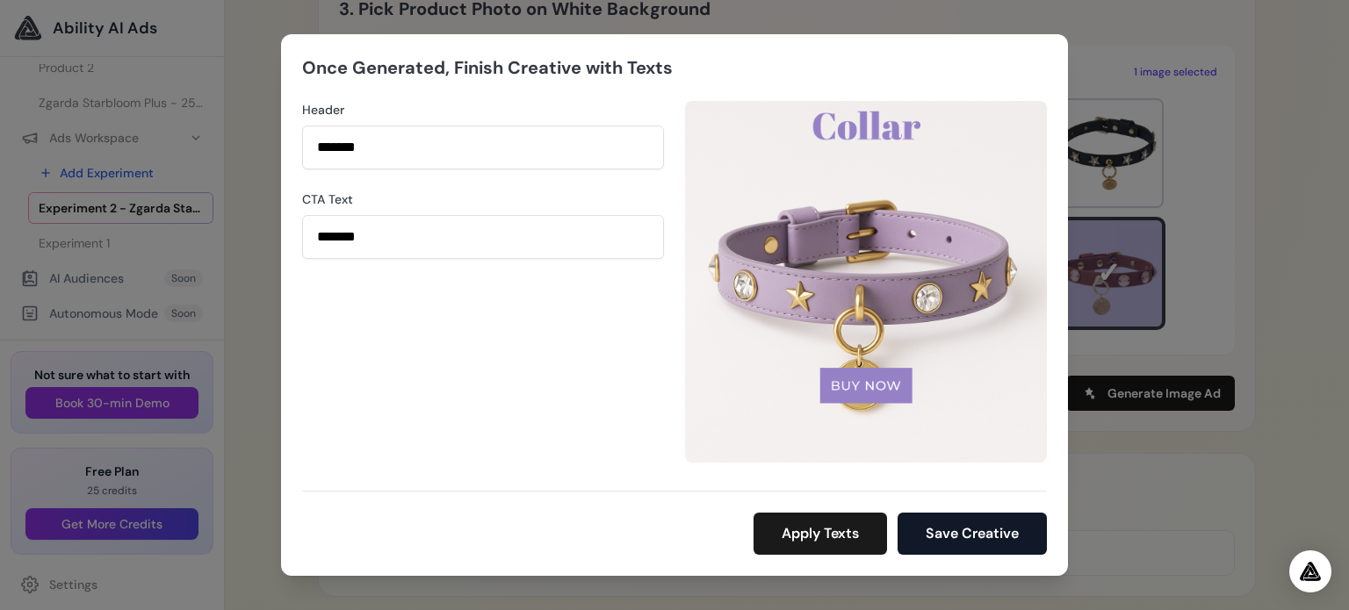
click at [1007, 534] on button "Save Creative" at bounding box center [972, 534] width 149 height 42
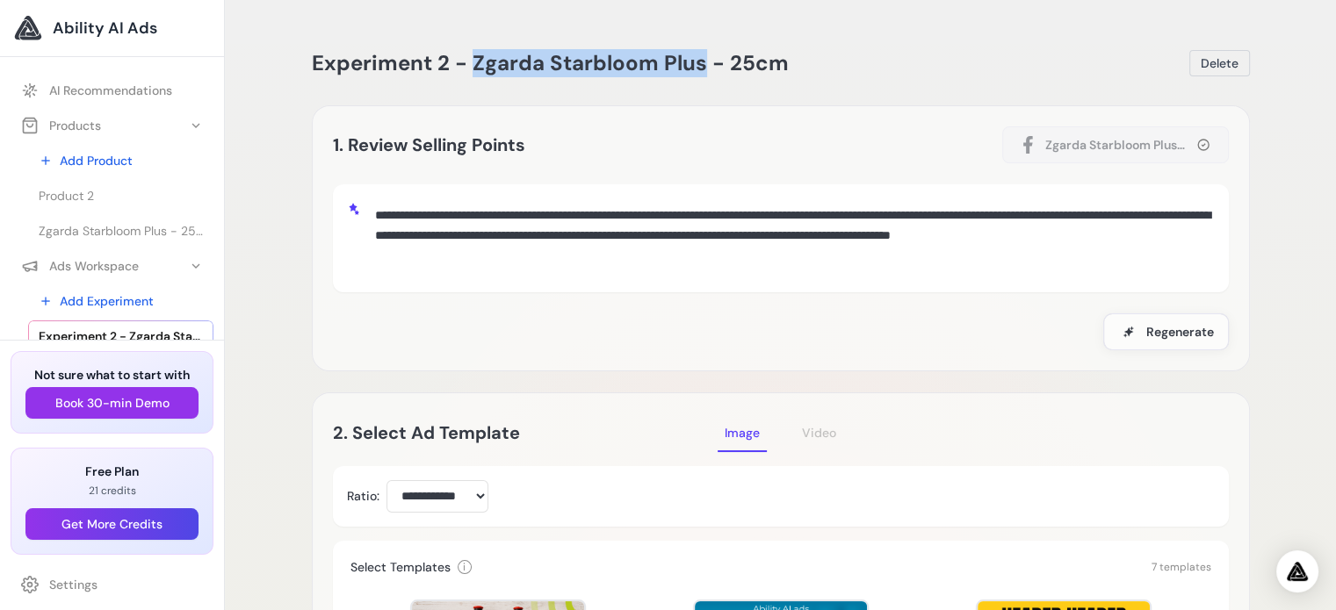
drag, startPoint x: 471, startPoint y: 56, endPoint x: 702, endPoint y: 49, distance: 231.1
click at [702, 49] on span "Experiment 2 - Zgarda Starbloom Plus - 25cm" at bounding box center [550, 62] width 477 height 27
drag, startPoint x: 371, startPoint y: 209, endPoint x: 841, endPoint y: 201, distance: 469.9
click at [841, 201] on textarea "**********" at bounding box center [791, 236] width 847 height 76
drag, startPoint x: 474, startPoint y: 57, endPoint x: 871, endPoint y: 66, distance: 397.0
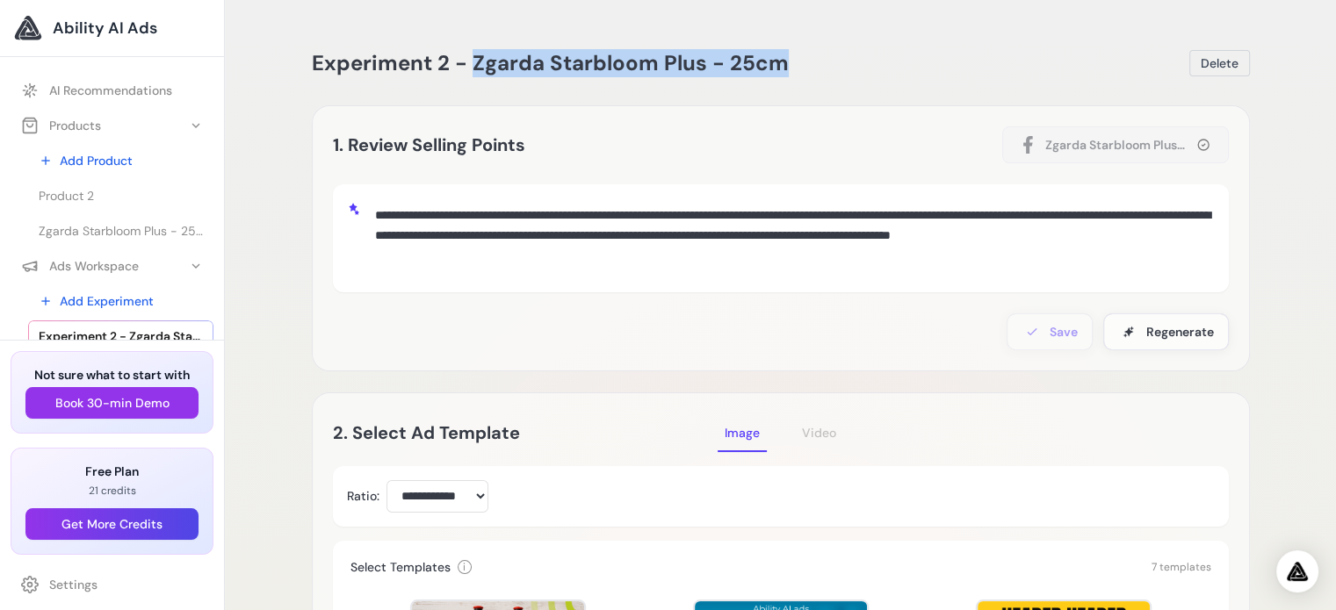
click at [871, 66] on div "Experiment 2 - Zgarda Starbloom Plus - 25cm Delete" at bounding box center [781, 63] width 938 height 28
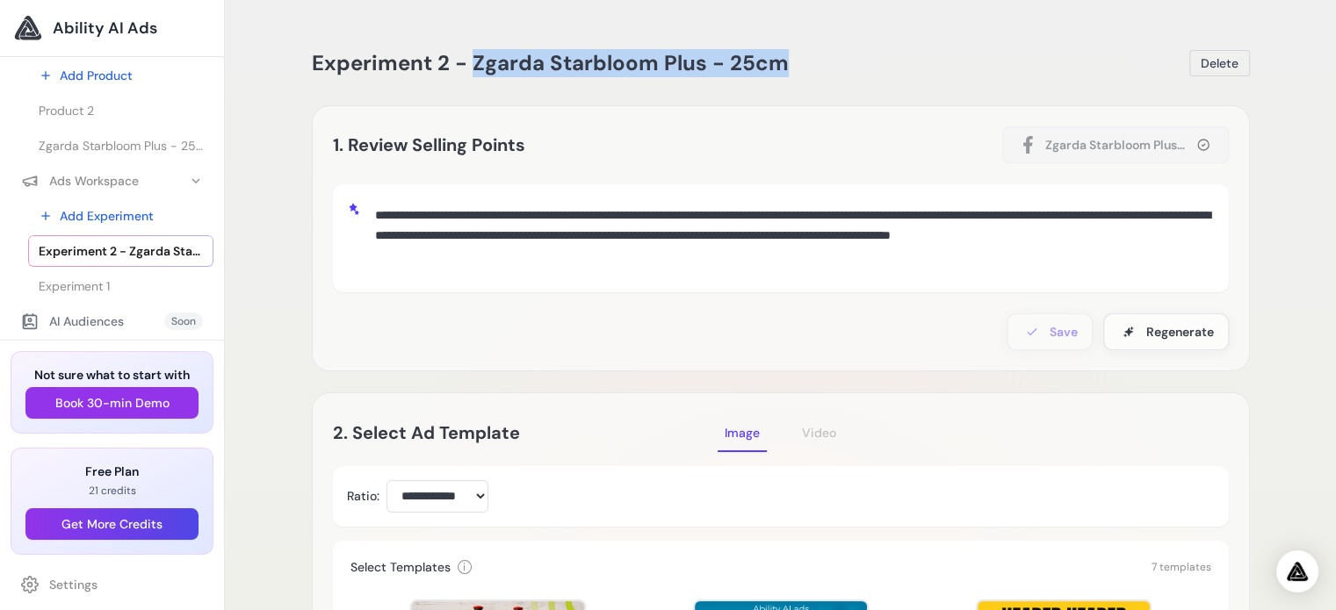
scroll to position [88, 0]
click at [117, 282] on link "Experiment 1" at bounding box center [120, 284] width 185 height 32
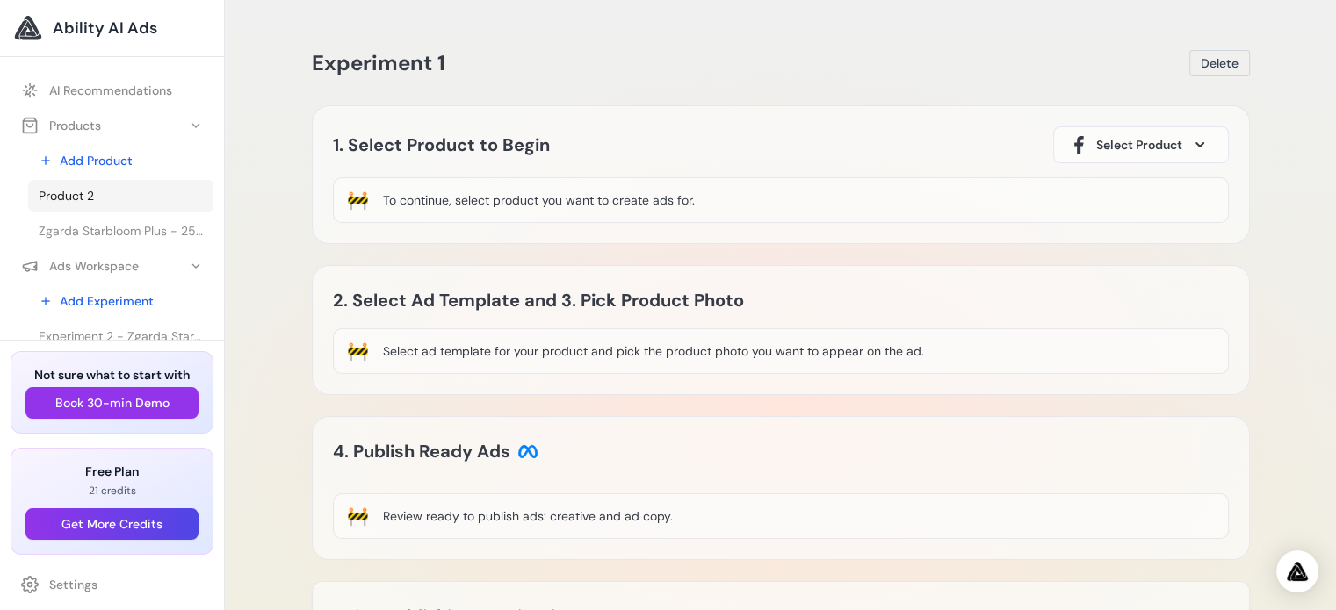
click at [67, 189] on span "Product 2" at bounding box center [66, 196] width 55 height 18
